Goal: Information Seeking & Learning: Learn about a topic

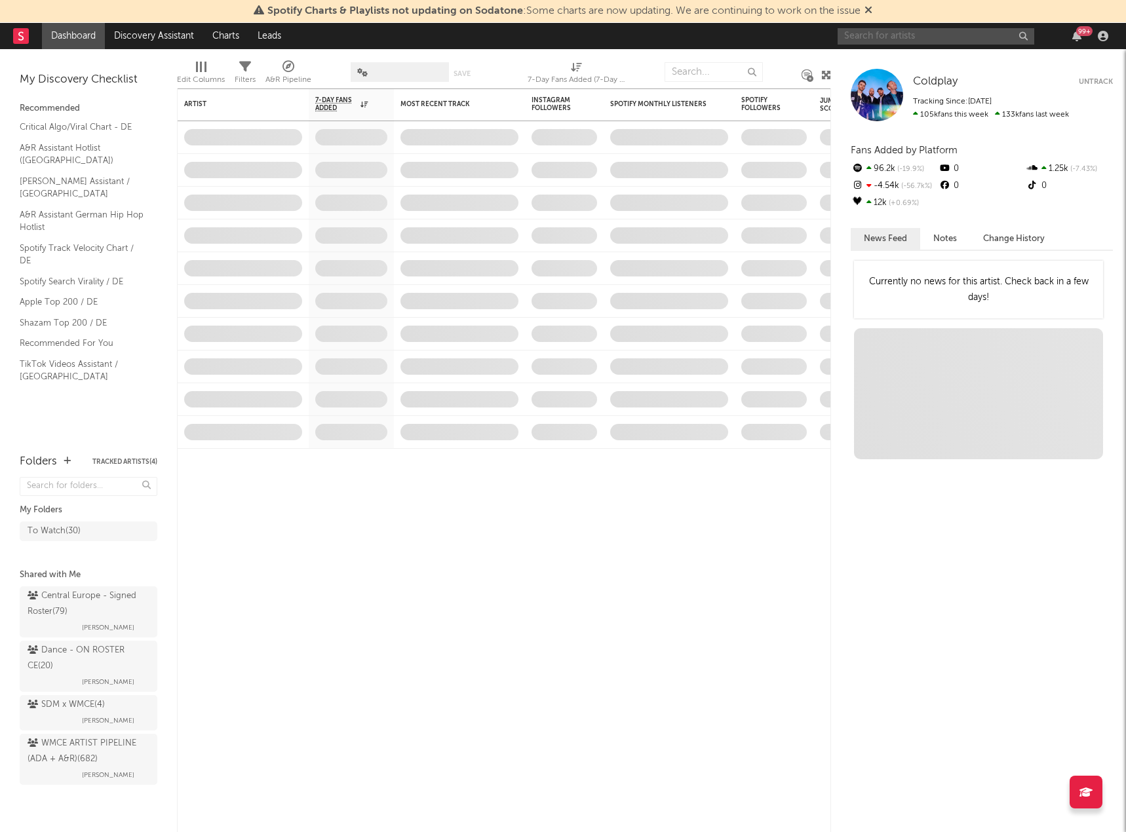
click at [909, 38] on input "text" at bounding box center [935, 36] width 197 height 16
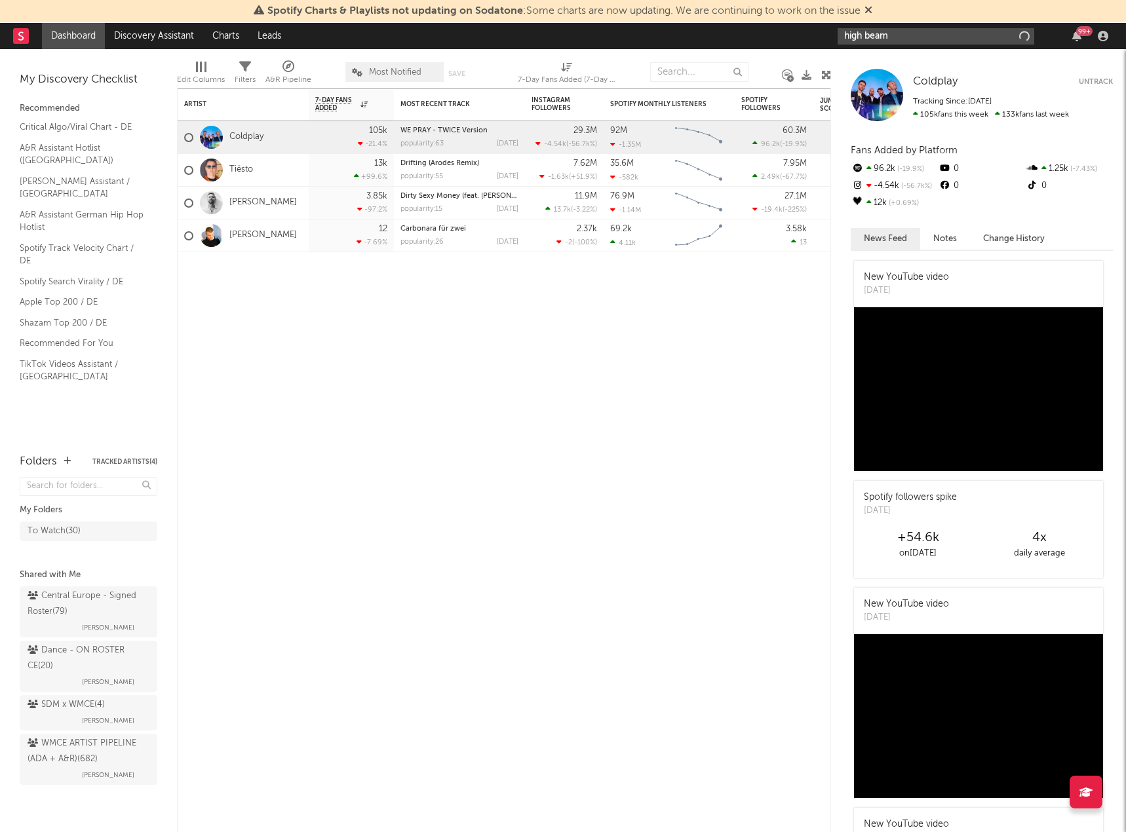
click at [909, 38] on input "high beam" at bounding box center [935, 36] width 197 height 16
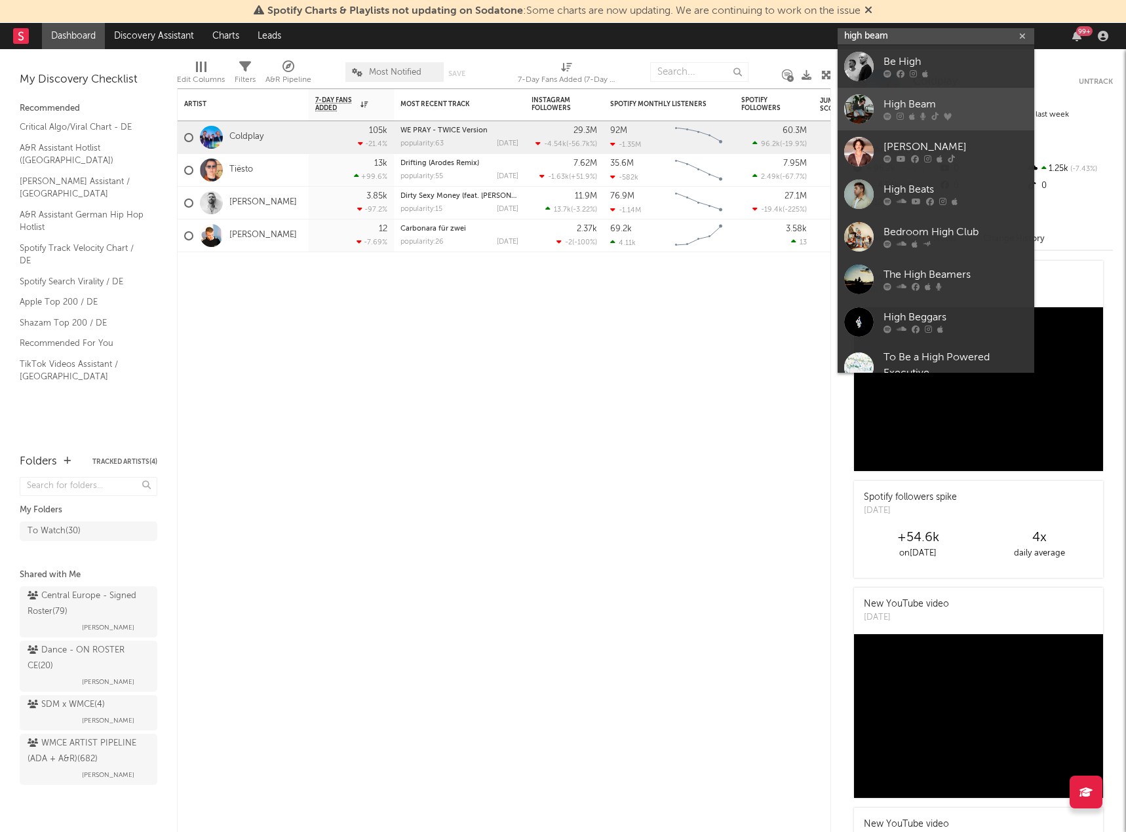
type input "high beam"
click at [896, 117] on icon at bounding box center [899, 117] width 7 height 8
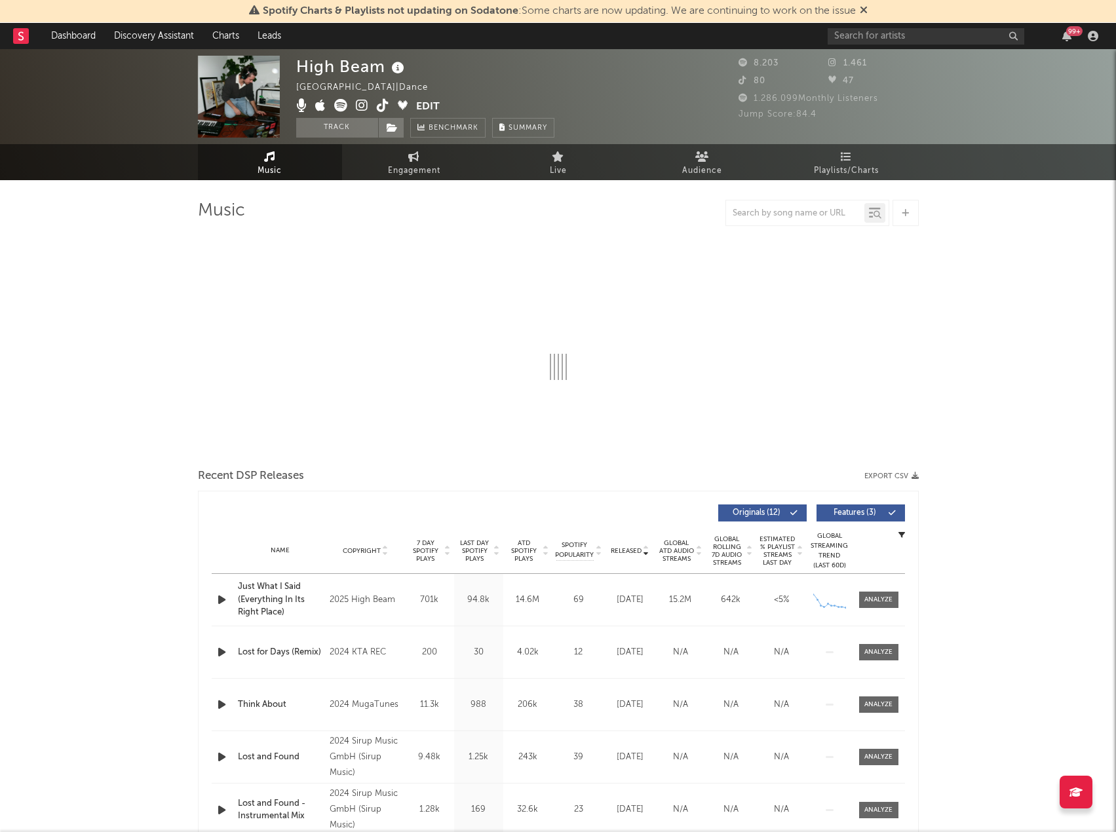
select select "6m"
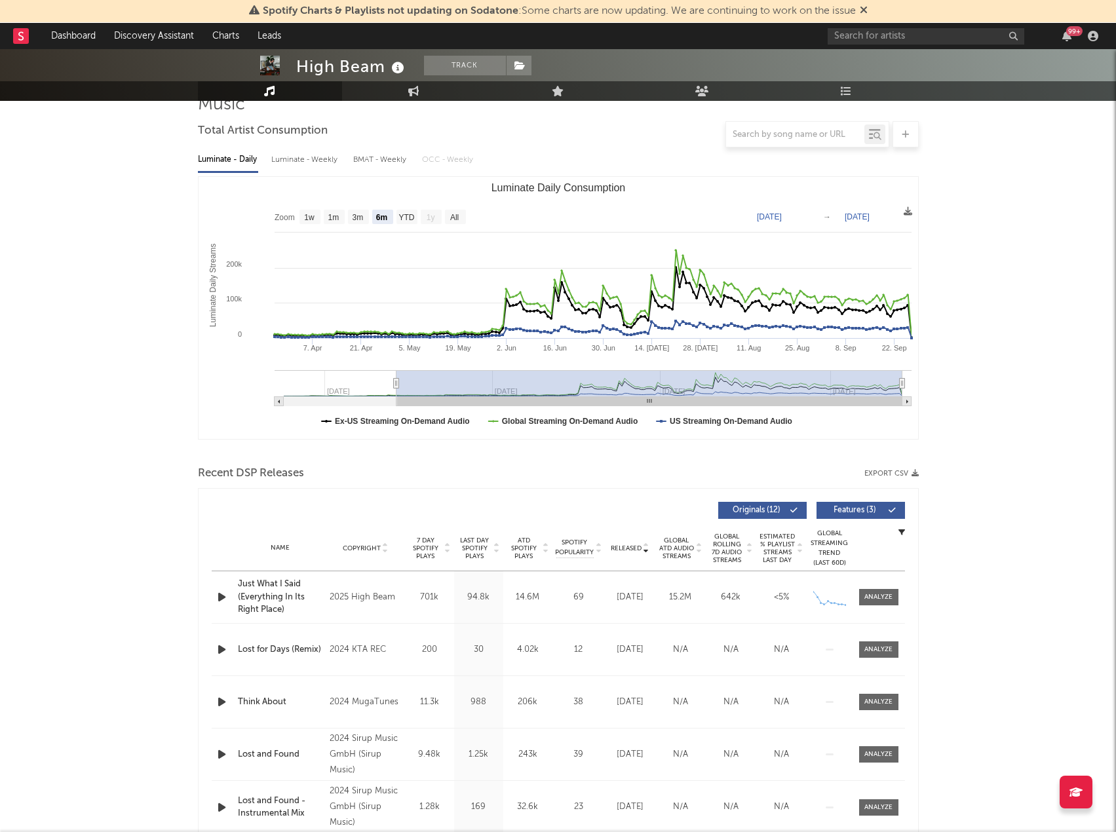
scroll to position [131, 0]
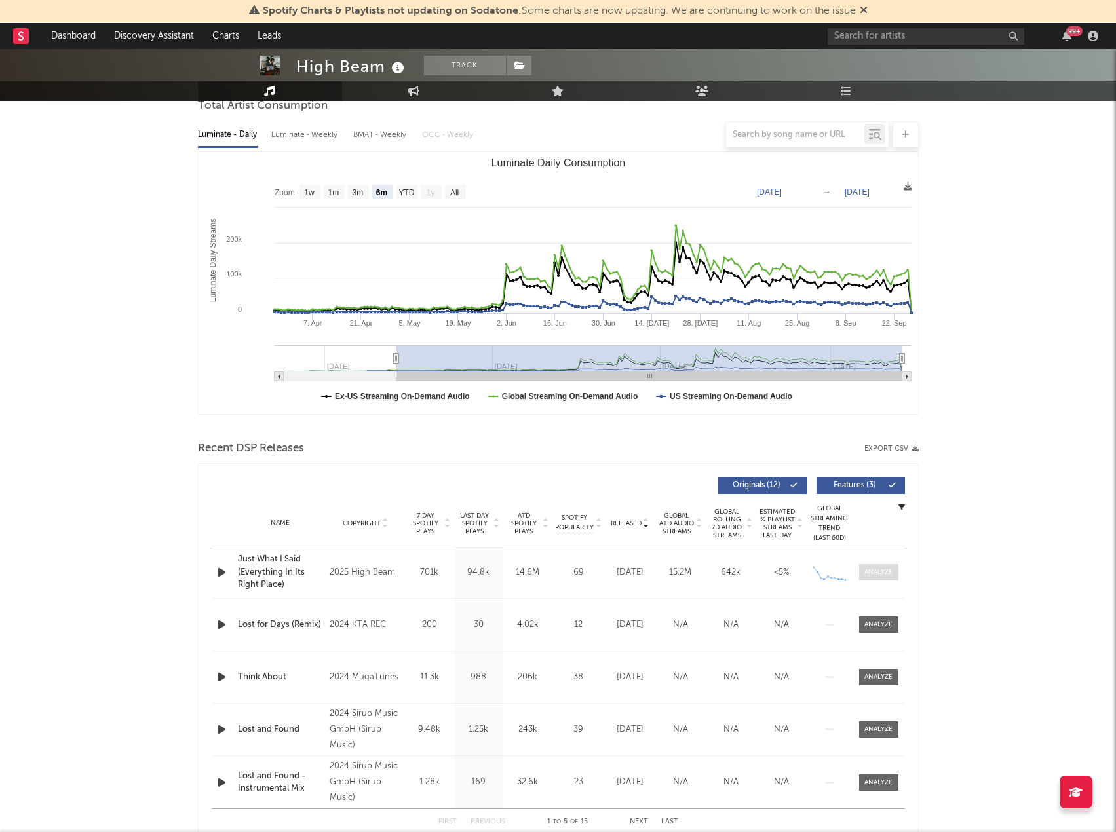
click at [879, 568] on div at bounding box center [878, 572] width 28 height 10
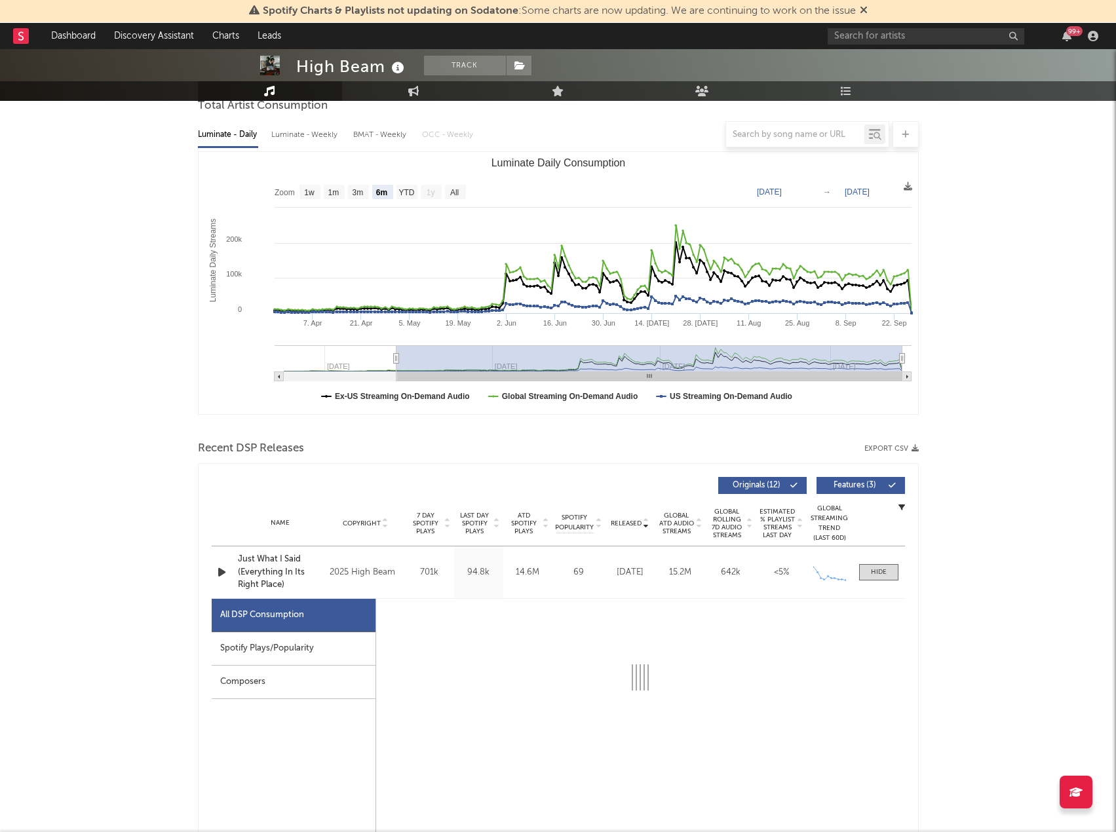
select select "6m"
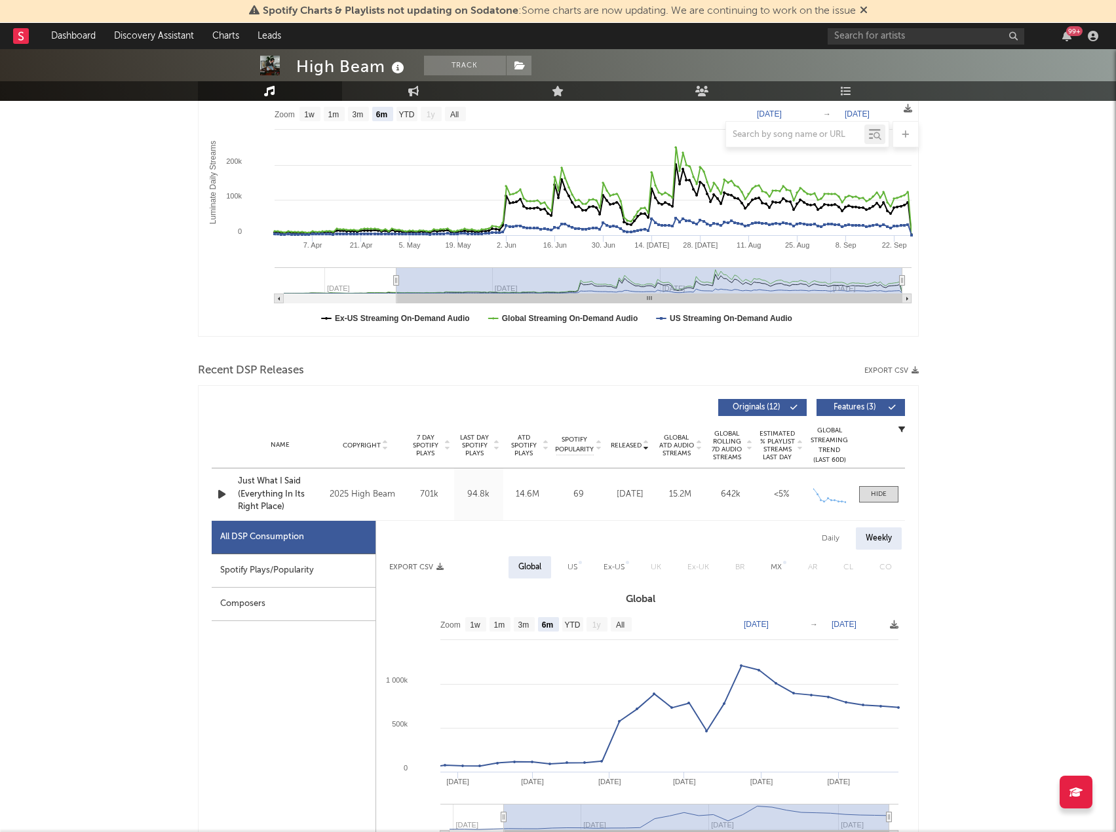
scroll to position [262, 0]
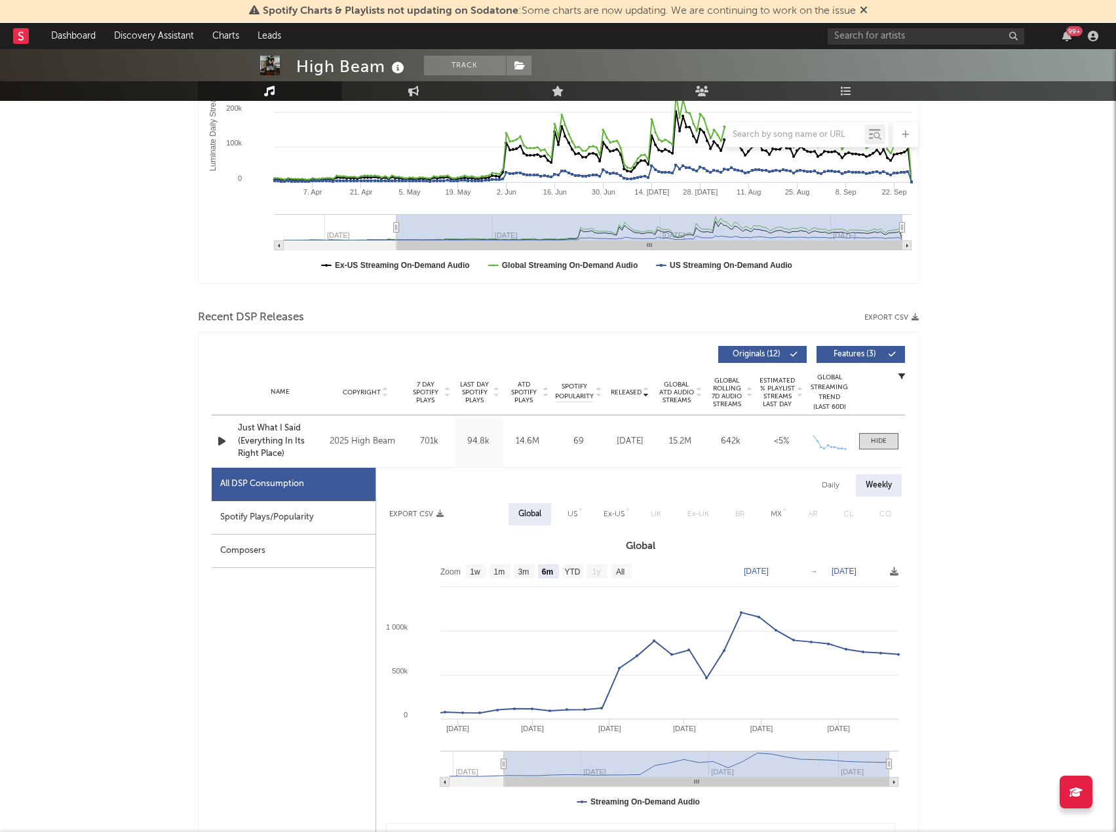
click at [300, 523] on div "Spotify Plays/Popularity" at bounding box center [294, 517] width 164 height 33
select select "1w"
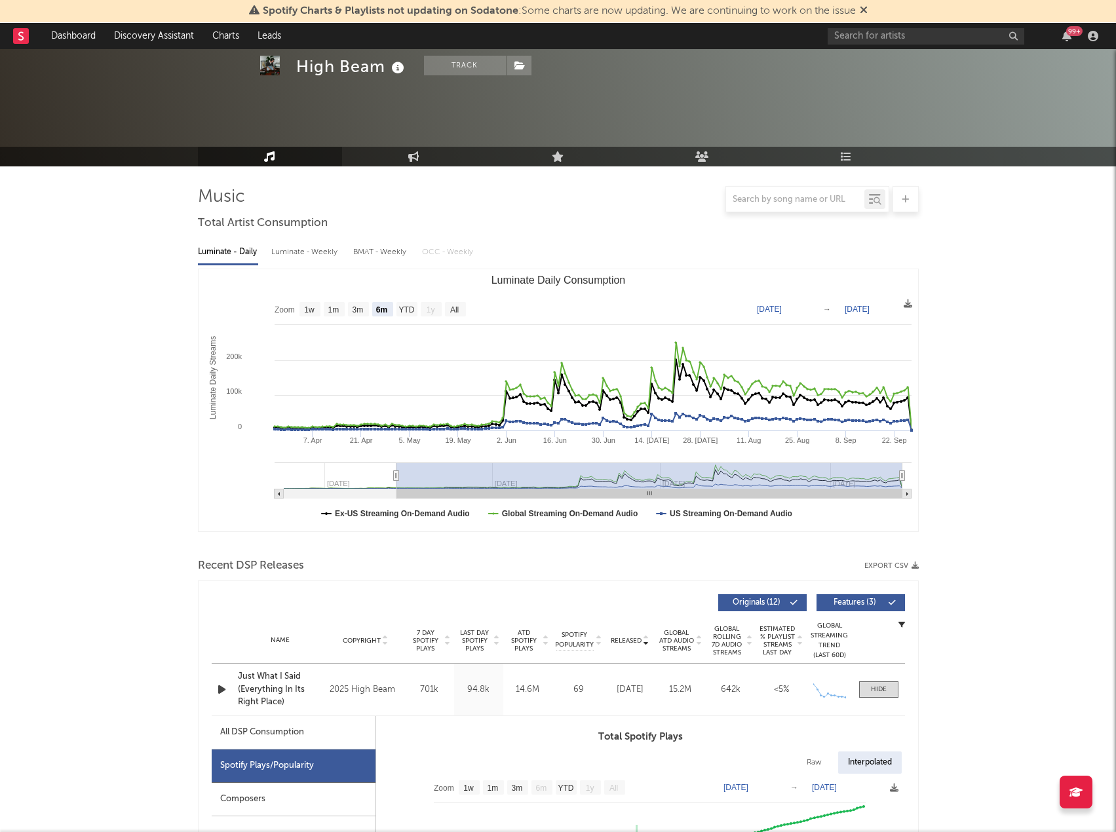
scroll to position [0, 0]
